Goal: Information Seeking & Learning: Check status

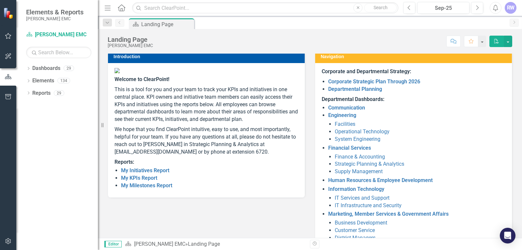
scroll to position [65, 0]
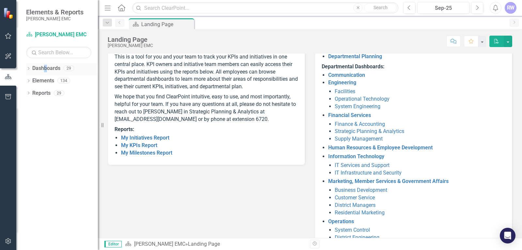
click at [46, 70] on link "Dashboards" at bounding box center [46, 69] width 28 height 8
click at [49, 68] on link "Dashboards" at bounding box center [46, 69] width 28 height 8
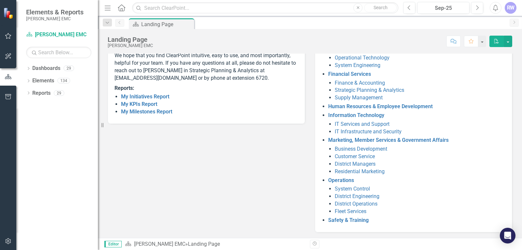
scroll to position [107, 0]
click at [151, 99] on link "My Initiatives Report" at bounding box center [145, 95] width 48 height 6
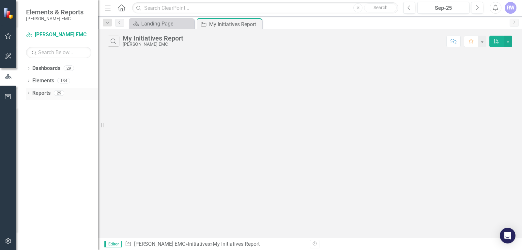
click at [42, 92] on link "Reports" at bounding box center [41, 93] width 18 height 8
click at [53, 95] on div "Reports 29" at bounding box center [65, 94] width 66 height 12
click at [46, 81] on link "Elements" at bounding box center [43, 81] width 22 height 8
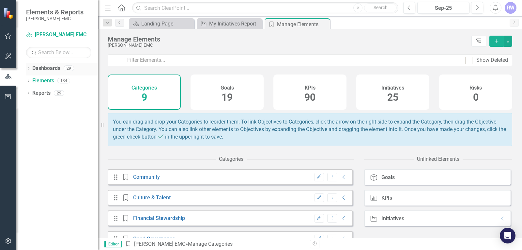
click at [67, 69] on div "29" at bounding box center [69, 69] width 10 height 6
click at [50, 70] on link "Dashboards" at bounding box center [46, 69] width 28 height 8
click at [29, 69] on icon "Dropdown" at bounding box center [28, 69] width 5 height 4
click at [48, 92] on link "Corporate" at bounding box center [67, 93] width 62 height 8
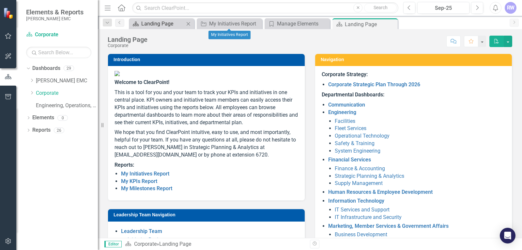
click at [163, 24] on div "Landing Page" at bounding box center [162, 24] width 43 height 8
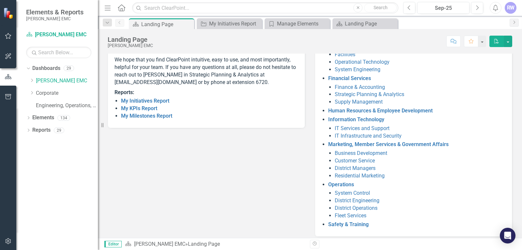
scroll to position [107, 0]
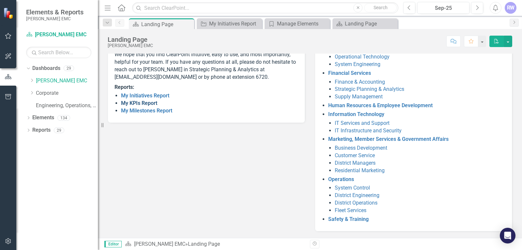
click at [136, 106] on link "My KPIs Report" at bounding box center [139, 103] width 36 height 6
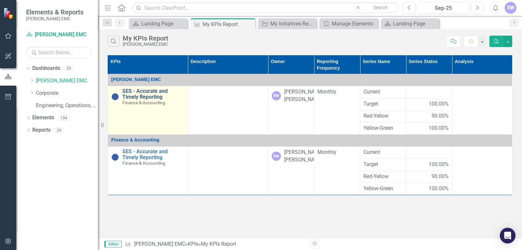
click at [141, 96] on link "SES - Accurate and Timely Reporting" at bounding box center [153, 93] width 62 height 11
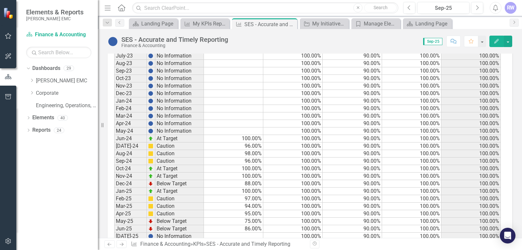
scroll to position [683, 0]
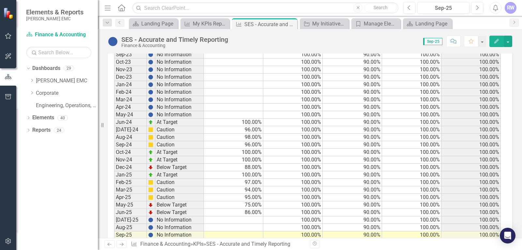
click at [223, 216] on td at bounding box center [233, 220] width 59 height 8
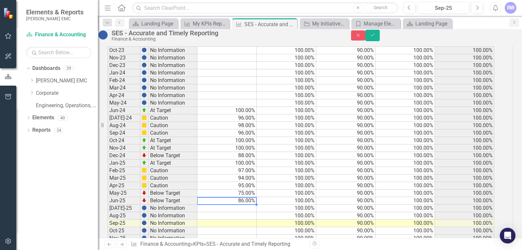
click at [255, 197] on td "86.00%" at bounding box center [226, 201] width 59 height 8
click at [245, 197] on td "86.00%" at bounding box center [226, 201] width 59 height 8
click at [361, 38] on icon "Close" at bounding box center [358, 35] width 6 height 5
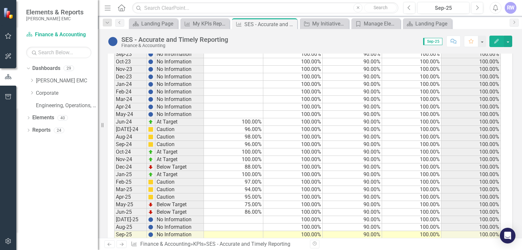
scroll to position [683, 0]
click at [497, 41] on icon "button" at bounding box center [496, 41] width 5 height 5
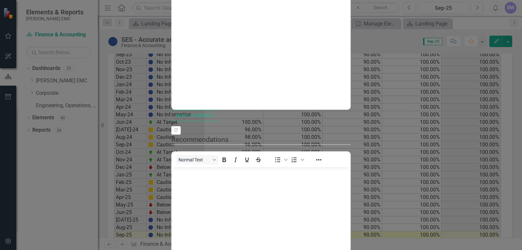
scroll to position [269, 0]
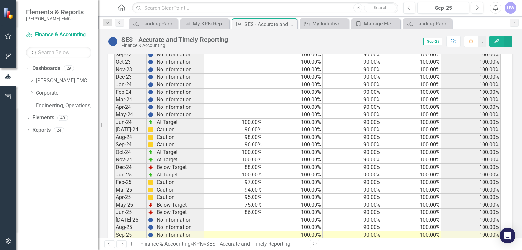
click at [246, 231] on td at bounding box center [233, 235] width 59 height 8
click at [248, 223] on td at bounding box center [233, 227] width 59 height 8
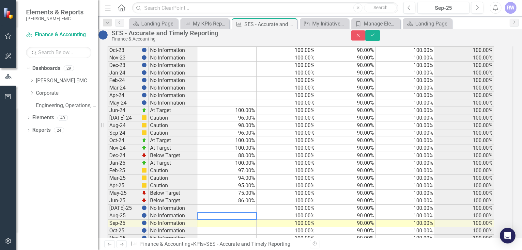
click at [248, 212] on textarea at bounding box center [227, 216] width 60 height 8
click at [239, 212] on textarea at bounding box center [227, 216] width 60 height 8
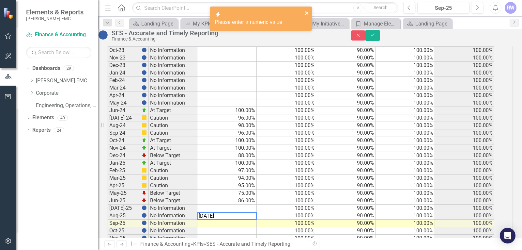
type textarea "[DATE]"
click at [308, 13] on icon "close" at bounding box center [307, 12] width 5 height 5
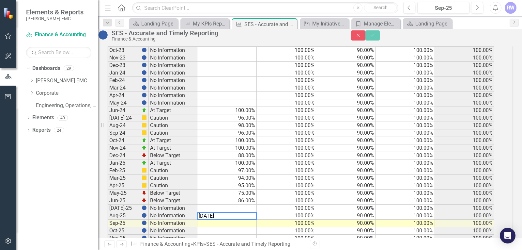
drag, startPoint x: 249, startPoint y: 188, endPoint x: 182, endPoint y: 188, distance: 66.9
click at [184, 189] on div "Period Status Current Target Red-Yellow Yellow-Green Upper Jan-22 No Informatio…" at bounding box center [301, 65] width 387 height 368
click at [108, 199] on div "Period Status Current Target Red-Yellow Yellow-Green Upper Jan-22 No Informatio…" at bounding box center [108, 65] width 0 height 368
click at [251, 197] on td "86.00%" at bounding box center [226, 201] width 59 height 8
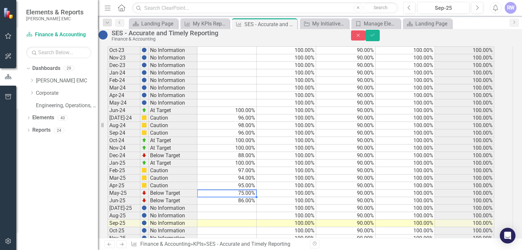
click at [244, 189] on td "75.00%" at bounding box center [226, 193] width 59 height 8
click at [224, 212] on td at bounding box center [226, 216] width 59 height 8
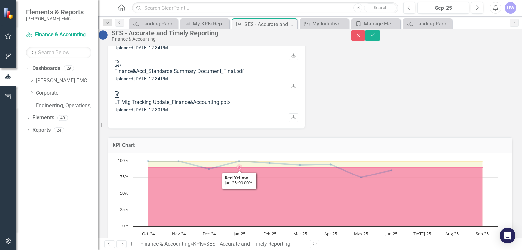
scroll to position [293, 0]
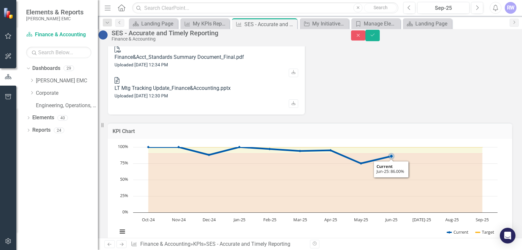
click at [392, 153] on icon "Current, series 1 of 5. Line with 12 data points." at bounding box center [391, 156] width 7 height 7
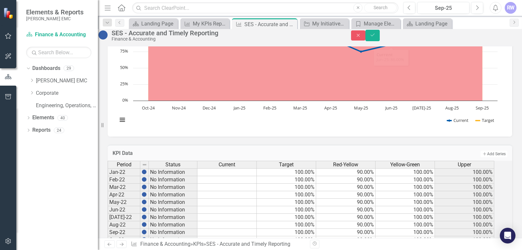
scroll to position [423, 0]
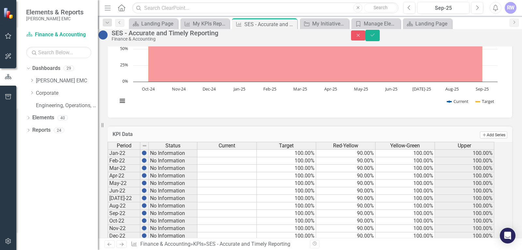
click at [485, 131] on button "Add Add Series" at bounding box center [493, 134] width 27 height 7
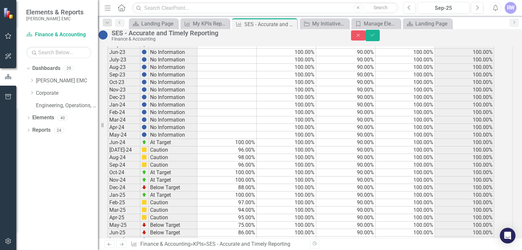
scroll to position [684, 0]
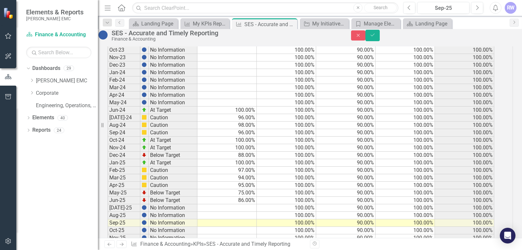
click at [241, 243] on div "SES - Accurate and Timely Reporting" at bounding box center [248, 243] width 84 height 6
click at [163, 246] on link "Finance & Accounting" at bounding box center [165, 243] width 50 height 6
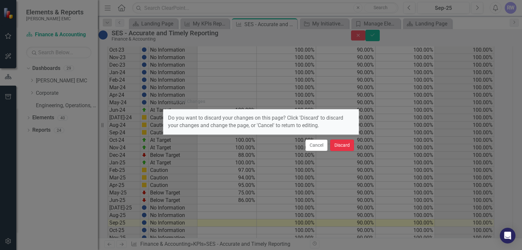
click at [336, 147] on button "Discard" at bounding box center [342, 144] width 24 height 11
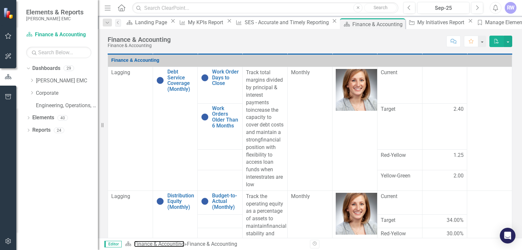
scroll to position [379, 0]
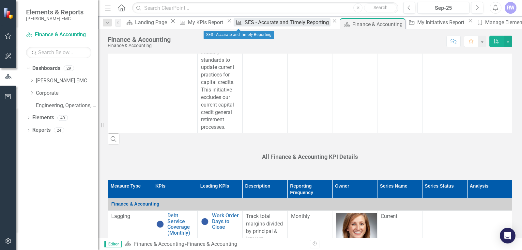
click at [245, 25] on div "SES - Accurate and Timely Reporting" at bounding box center [288, 22] width 86 height 8
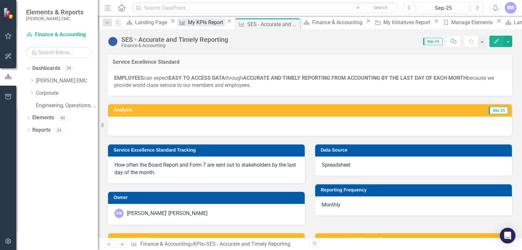
click at [188, 25] on div "My KPIs Report" at bounding box center [206, 22] width 37 height 8
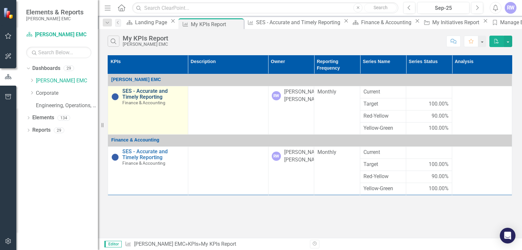
click at [136, 95] on link "SES - Accurate and Timely Reporting" at bounding box center [153, 93] width 62 height 11
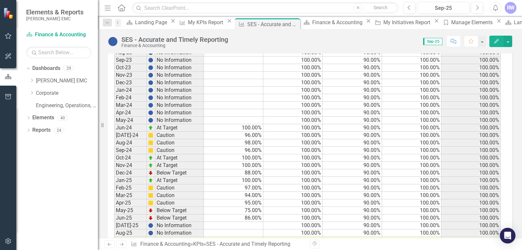
scroll to position [683, 0]
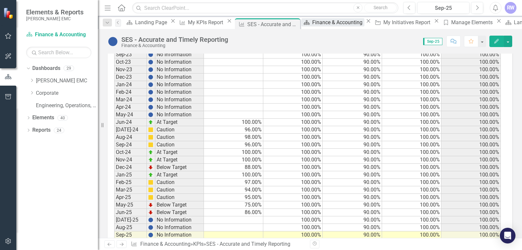
click at [312, 26] on div "Finance & Accounting" at bounding box center [338, 22] width 52 height 8
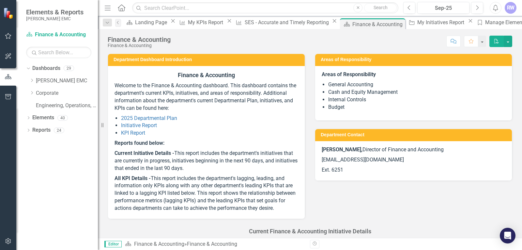
click at [466, 21] on div "Close" at bounding box center [470, 20] width 8 height 5
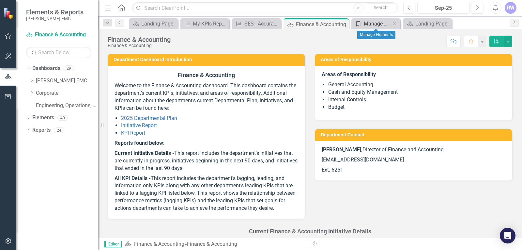
click at [377, 24] on div "Manage Elements" at bounding box center [377, 24] width 27 height 8
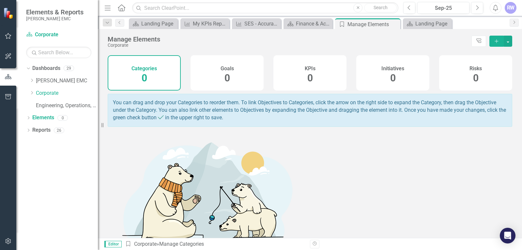
scroll to position [67, 0]
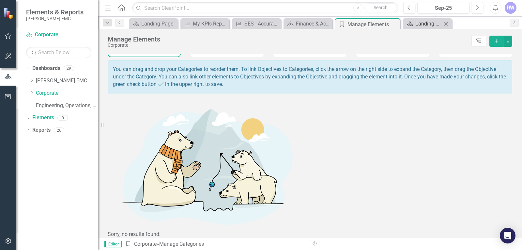
click at [426, 24] on div "Landing Page" at bounding box center [428, 24] width 27 height 8
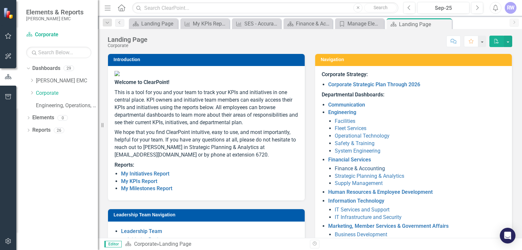
click at [351, 169] on link "Finance & Accounting" at bounding box center [360, 168] width 50 height 6
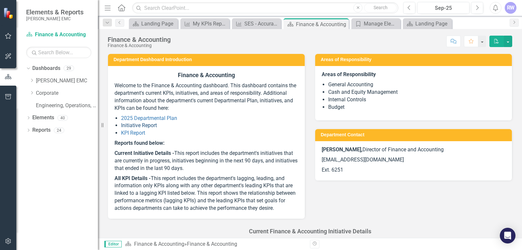
click at [148, 125] on link "Initiative Report" at bounding box center [139, 125] width 36 height 6
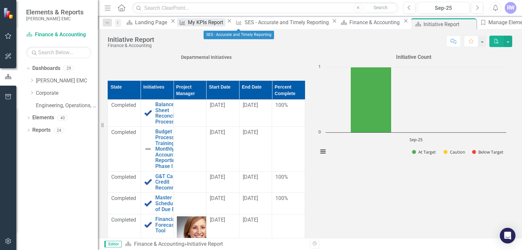
click at [194, 25] on div "My KPIs Report" at bounding box center [206, 22] width 37 height 8
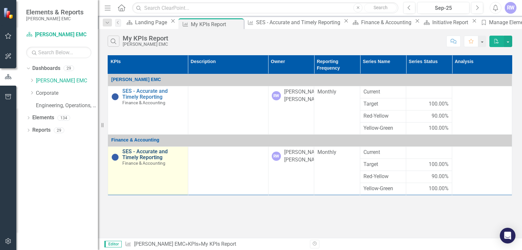
click at [137, 158] on link "SES - Accurate and Timely Reporting" at bounding box center [153, 153] width 62 height 11
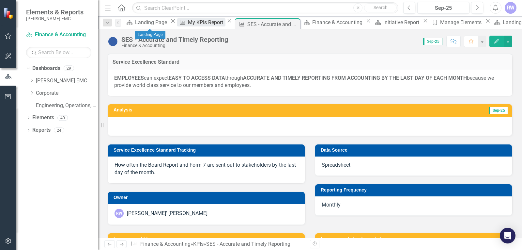
click at [191, 23] on div "My KPIs Report" at bounding box center [206, 22] width 37 height 8
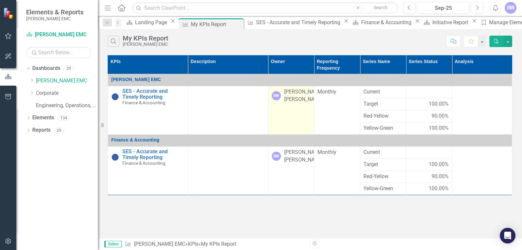
click at [276, 93] on div "RW" at bounding box center [276, 95] width 9 height 9
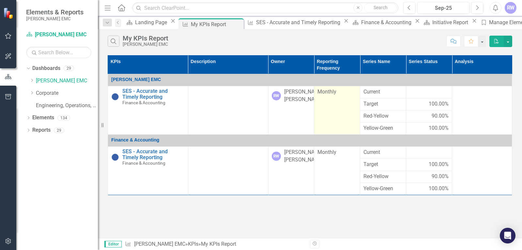
click at [338, 100] on td "Monthly" at bounding box center [337, 110] width 46 height 48
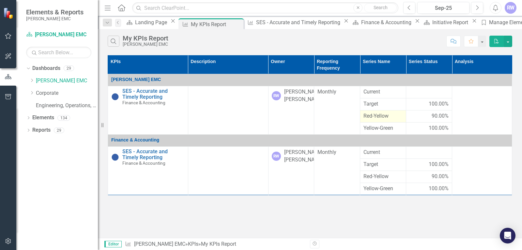
click at [384, 110] on td "Red-Yellow" at bounding box center [383, 116] width 46 height 12
click at [50, 94] on link "Corporate" at bounding box center [67, 93] width 62 height 8
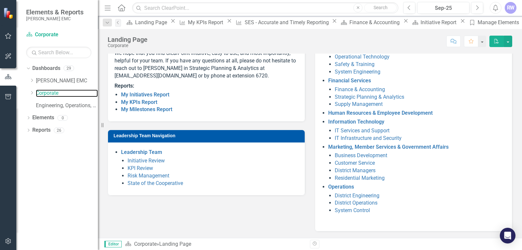
scroll to position [80, 0]
drag, startPoint x: 268, startPoint y: 200, endPoint x: 81, endPoint y: 171, distance: 189.5
click at [81, 171] on div "Dropdown Dashboards 29 Dropdown [PERSON_NAME] EMC Communication Dropdown Engine…" at bounding box center [57, 156] width 82 height 187
